Goal: Use online tool/utility: Utilize a website feature to perform a specific function

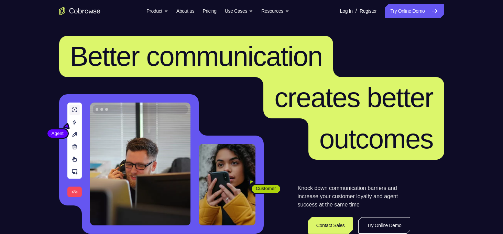
click at [425, 8] on link "Try Online Demo" at bounding box center [414, 11] width 59 height 14
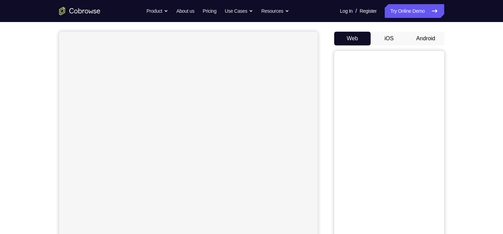
scroll to position [59, 0]
click at [432, 43] on button "Android" at bounding box center [426, 37] width 37 height 14
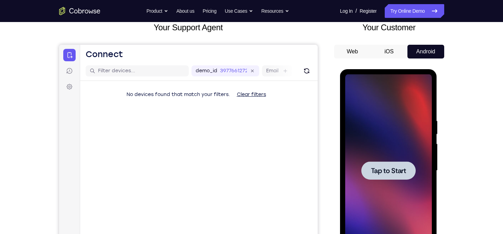
scroll to position [0, 0]
click at [395, 176] on div at bounding box center [389, 170] width 54 height 18
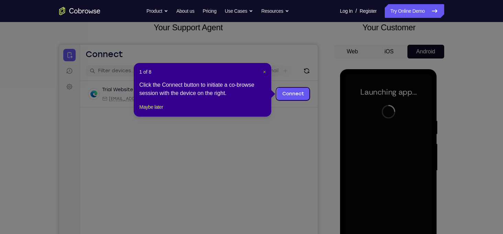
click at [264, 72] on span "×" at bounding box center [264, 72] width 3 height 6
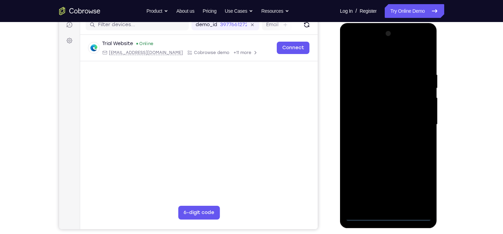
scroll to position [90, 0]
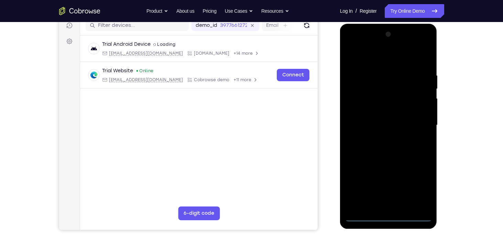
click at [391, 215] on div at bounding box center [388, 125] width 87 height 193
click at [425, 187] on div at bounding box center [388, 125] width 87 height 193
click at [368, 57] on div at bounding box center [388, 125] width 87 height 193
click at [417, 115] on div at bounding box center [388, 125] width 87 height 193
click at [418, 121] on div at bounding box center [388, 125] width 87 height 193
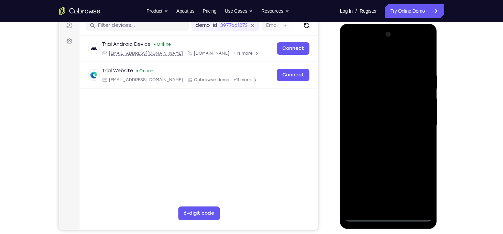
click at [381, 138] on div at bounding box center [388, 125] width 87 height 193
click at [383, 159] on div at bounding box center [388, 125] width 87 height 193
click at [368, 96] on div at bounding box center [388, 125] width 87 height 193
click at [373, 106] on div at bounding box center [388, 125] width 87 height 193
click at [383, 140] on div at bounding box center [388, 125] width 87 height 193
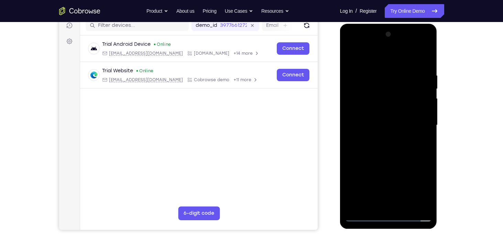
click at [391, 202] on div at bounding box center [388, 125] width 87 height 193
click at [391, 205] on div at bounding box center [388, 125] width 87 height 193
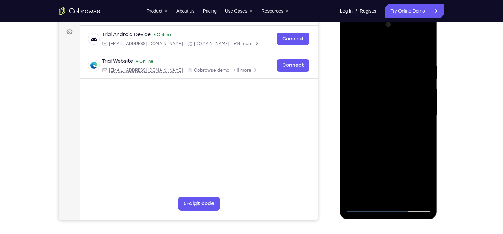
scroll to position [94, 0]
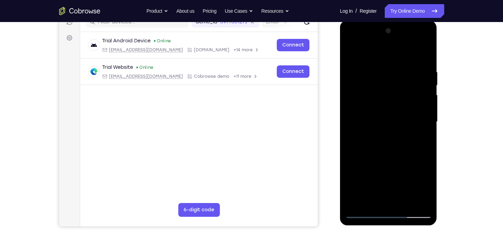
click at [391, 151] on div at bounding box center [388, 121] width 87 height 193
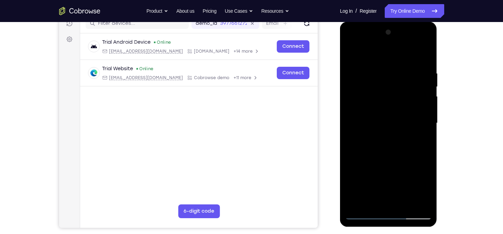
click at [406, 202] on div at bounding box center [388, 123] width 87 height 193
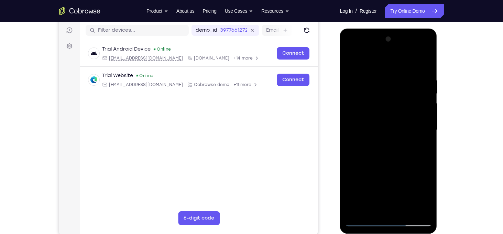
click at [397, 164] on div at bounding box center [388, 130] width 87 height 193
click at [395, 170] on div at bounding box center [388, 130] width 87 height 193
click at [367, 196] on div at bounding box center [388, 130] width 87 height 193
click at [377, 195] on div at bounding box center [388, 130] width 87 height 193
click at [381, 187] on div at bounding box center [388, 130] width 87 height 193
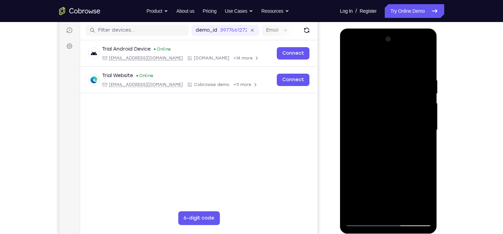
click at [349, 64] on div at bounding box center [388, 130] width 87 height 193
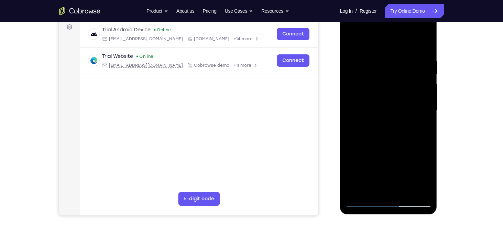
click at [396, 122] on div at bounding box center [388, 110] width 87 height 193
click at [426, 178] on div at bounding box center [388, 110] width 87 height 193
click at [424, 165] on div at bounding box center [388, 110] width 87 height 193
click at [426, 173] on div at bounding box center [388, 110] width 87 height 193
click at [426, 124] on div at bounding box center [388, 110] width 87 height 193
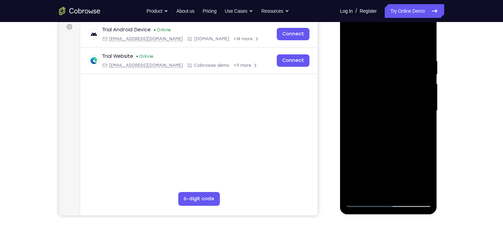
click at [355, 43] on div at bounding box center [388, 110] width 87 height 193
click at [396, 137] on div at bounding box center [388, 110] width 87 height 193
click at [353, 42] on div at bounding box center [388, 110] width 87 height 193
drag, startPoint x: 397, startPoint y: 145, endPoint x: 395, endPoint y: 86, distance: 59.2
click at [395, 86] on div at bounding box center [388, 110] width 87 height 193
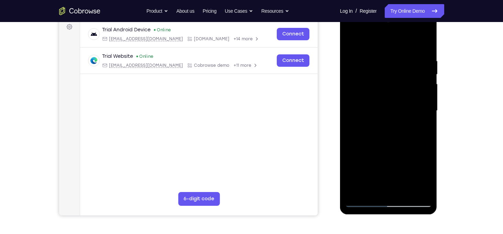
drag, startPoint x: 393, startPoint y: 142, endPoint x: 393, endPoint y: 104, distance: 38.2
click at [393, 104] on div at bounding box center [388, 110] width 87 height 193
drag, startPoint x: 393, startPoint y: 152, endPoint x: 395, endPoint y: 119, distance: 33.1
click at [395, 119] on div at bounding box center [388, 110] width 87 height 193
drag, startPoint x: 397, startPoint y: 112, endPoint x: 394, endPoint y: 196, distance: 84.0
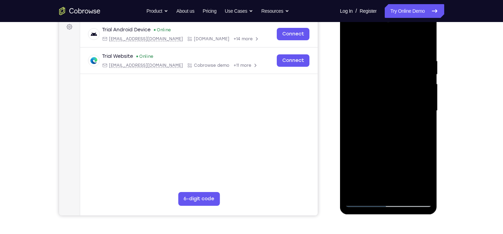
click at [394, 196] on div at bounding box center [388, 110] width 87 height 193
click at [355, 40] on div at bounding box center [388, 110] width 87 height 193
click at [374, 55] on div at bounding box center [388, 110] width 87 height 193
click at [426, 119] on div at bounding box center [388, 110] width 87 height 193
click at [348, 119] on div at bounding box center [388, 110] width 87 height 193
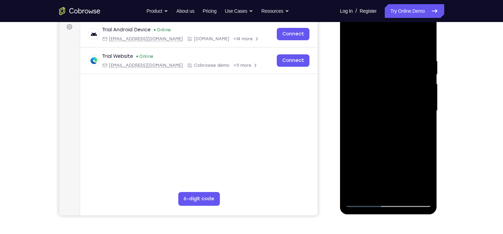
click at [382, 185] on div at bounding box center [388, 110] width 87 height 193
click at [426, 179] on div at bounding box center [388, 110] width 87 height 193
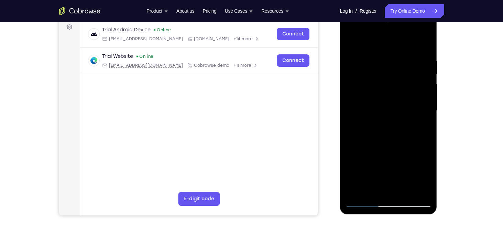
click at [426, 179] on div at bounding box center [388, 110] width 87 height 193
click at [424, 192] on div at bounding box center [388, 110] width 87 height 193
click at [408, 97] on div at bounding box center [388, 110] width 87 height 193
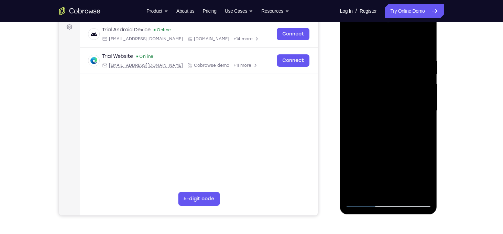
click at [411, 187] on div at bounding box center [388, 110] width 87 height 193
click at [424, 191] on div at bounding box center [388, 110] width 87 height 193
click at [431, 105] on div at bounding box center [388, 110] width 87 height 193
click at [420, 105] on div at bounding box center [388, 110] width 87 height 193
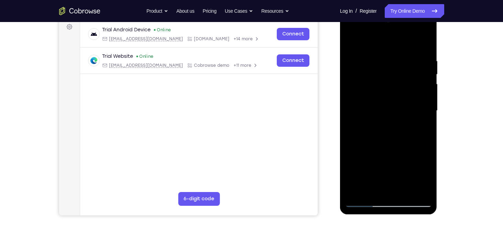
click at [420, 105] on div at bounding box center [388, 110] width 87 height 193
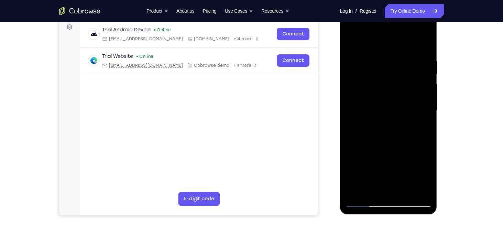
click at [354, 100] on div at bounding box center [388, 110] width 87 height 193
click at [417, 190] on div at bounding box center [388, 110] width 87 height 193
click at [424, 145] on div at bounding box center [388, 110] width 87 height 193
click at [352, 131] on div at bounding box center [388, 110] width 87 height 193
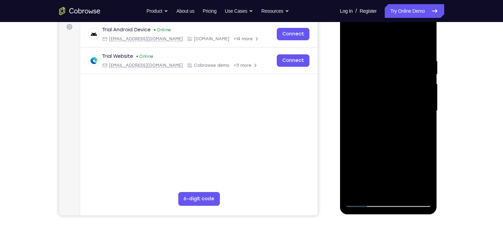
click at [359, 130] on div at bounding box center [388, 110] width 87 height 193
click at [416, 190] on div at bounding box center [388, 110] width 87 height 193
click at [416, 171] on div at bounding box center [388, 110] width 87 height 193
click at [415, 152] on div at bounding box center [388, 110] width 87 height 193
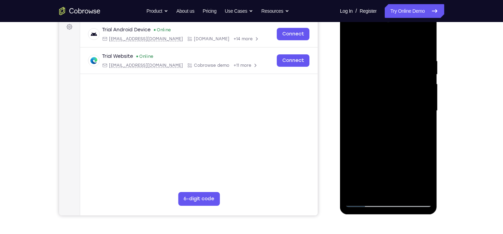
click at [415, 152] on div at bounding box center [388, 110] width 87 height 193
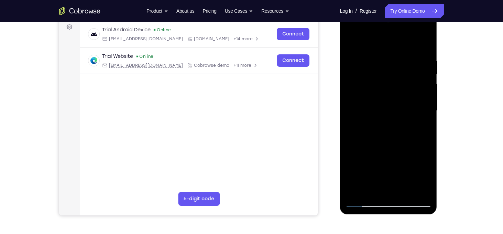
click at [415, 152] on div at bounding box center [388, 110] width 87 height 193
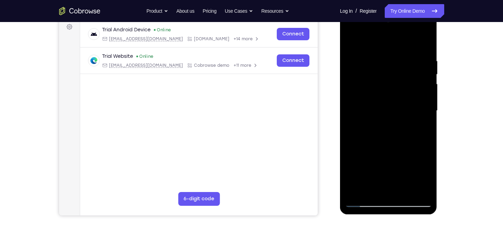
click at [415, 152] on div at bounding box center [388, 110] width 87 height 193
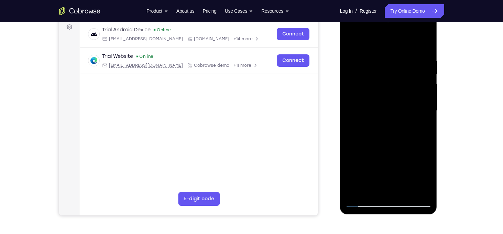
click at [415, 152] on div at bounding box center [388, 110] width 87 height 193
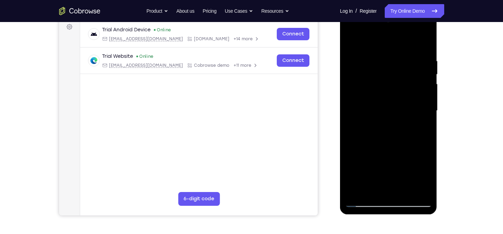
click at [415, 152] on div at bounding box center [388, 110] width 87 height 193
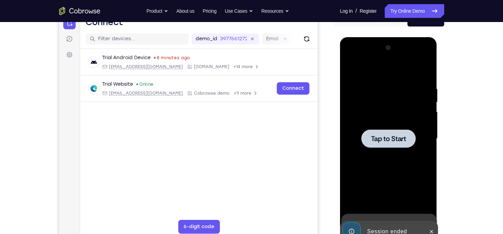
scroll to position [72, 0]
